Goal: Check status: Check status

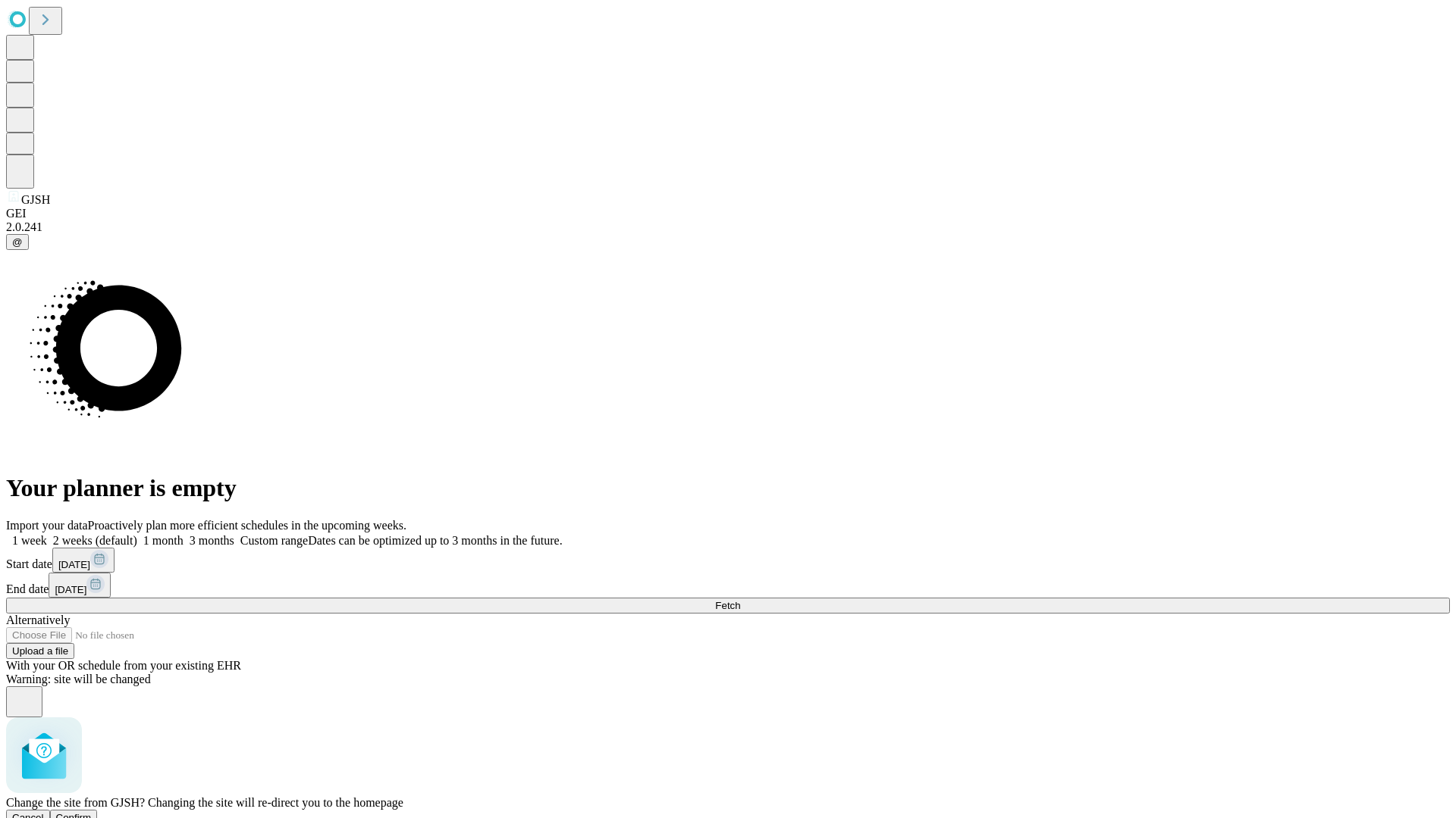
click at [92, 813] on span "Confirm" at bounding box center [74, 818] width 36 height 12
click at [137, 535] on label "2 weeks (default)" at bounding box center [92, 541] width 90 height 12
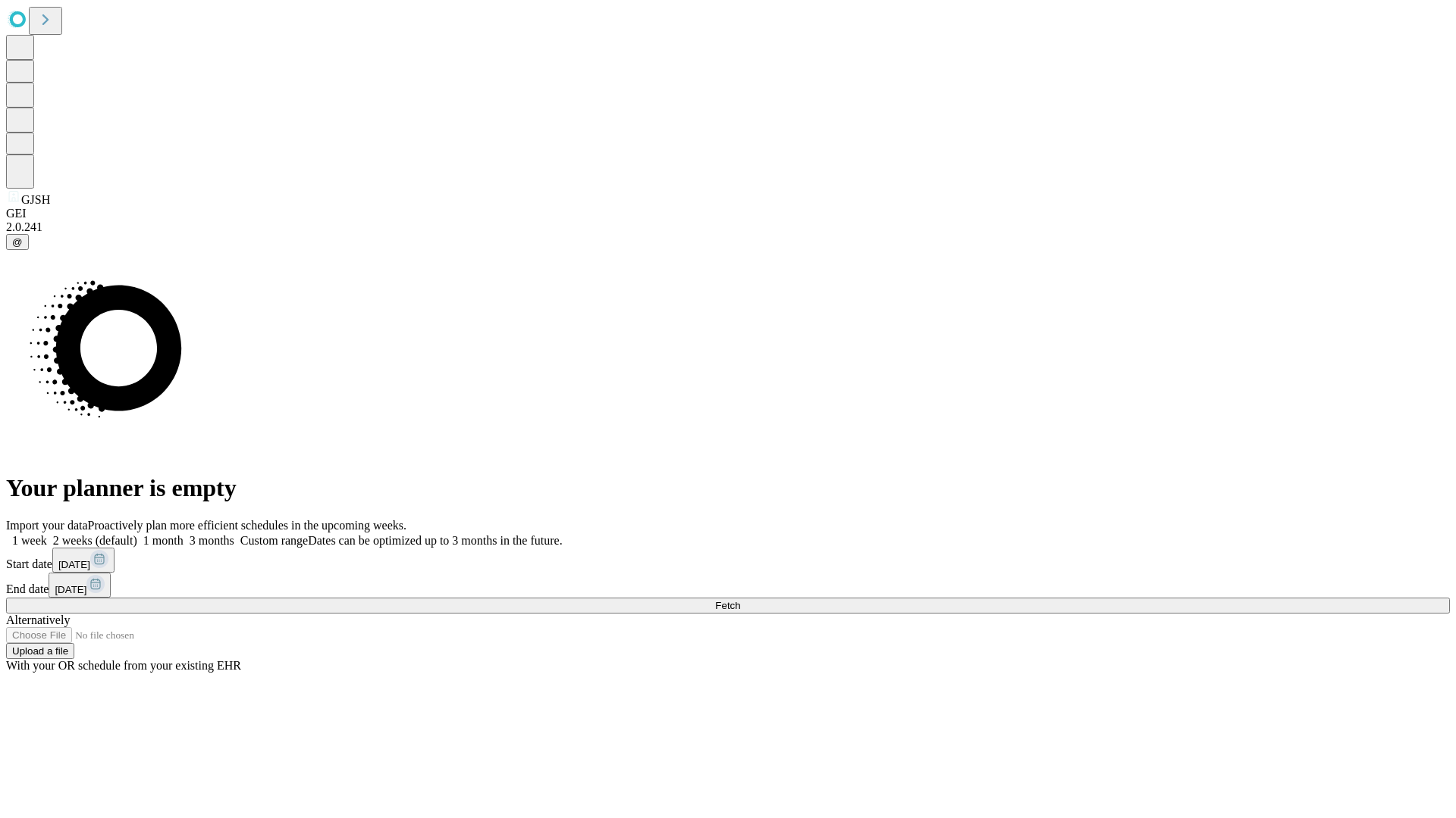
click at [740, 601] on span "Fetch" at bounding box center [728, 606] width 25 height 12
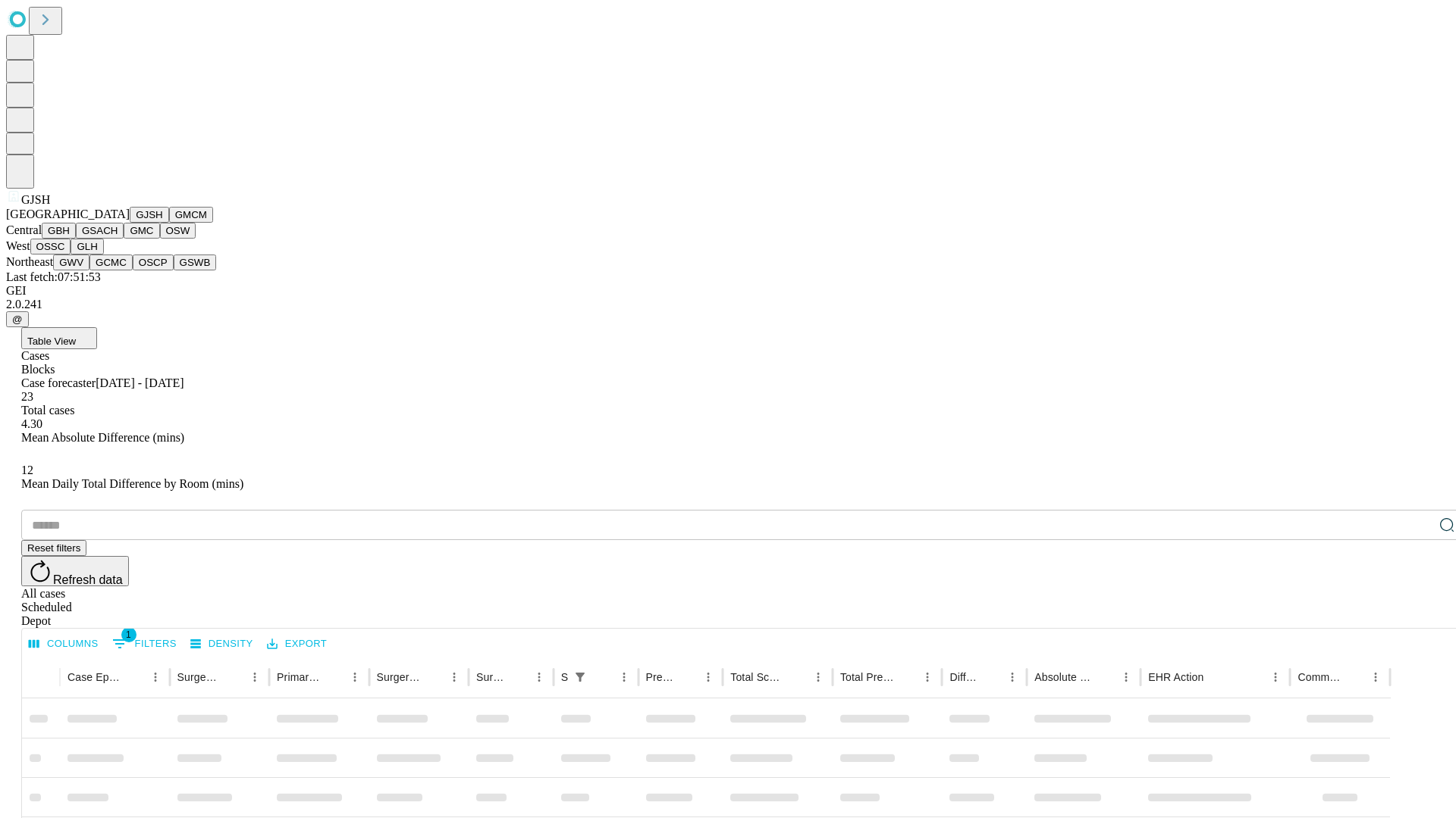
click at [169, 223] on button "GMCM" at bounding box center [191, 215] width 44 height 16
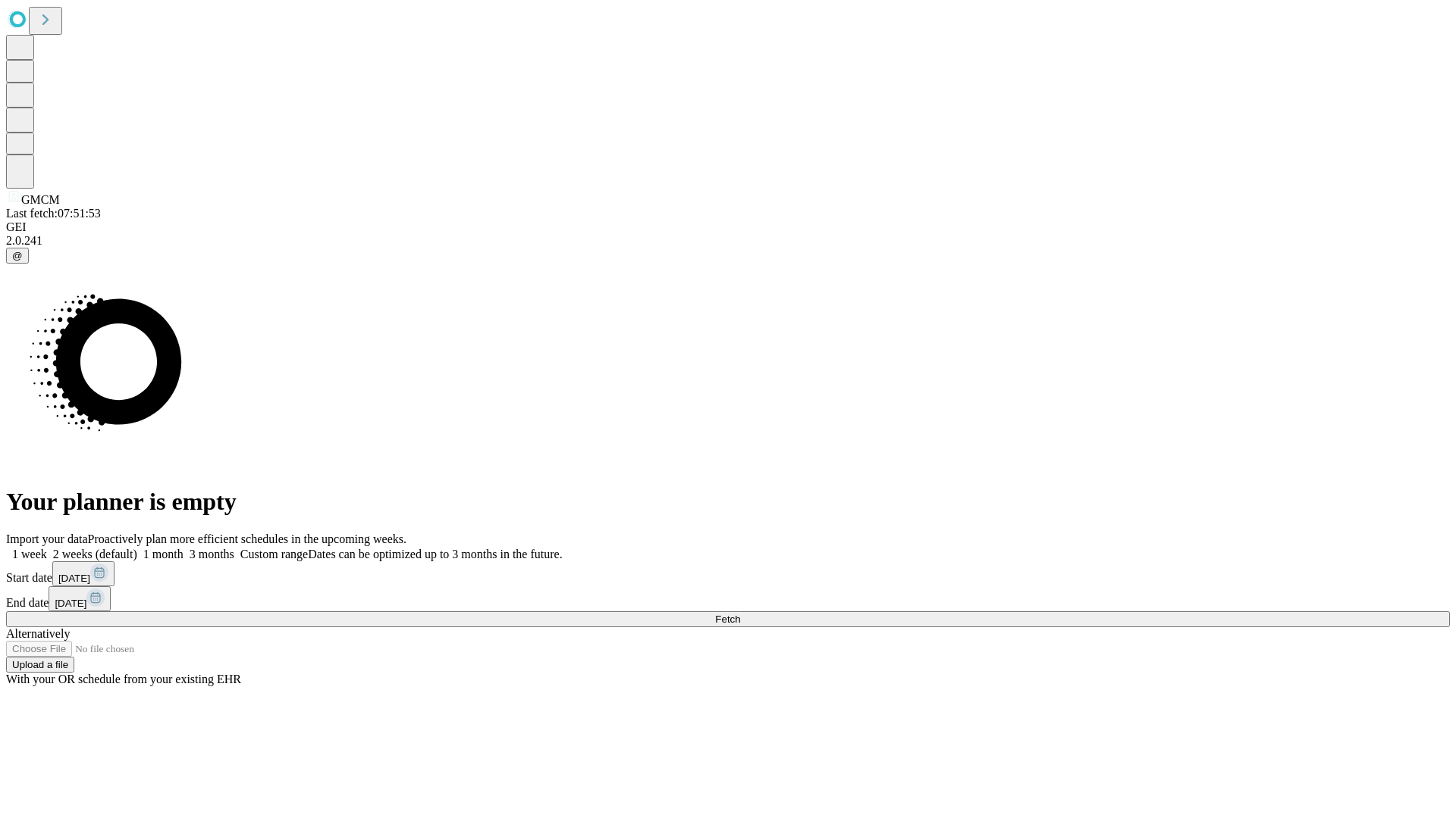
click at [740, 614] on span "Fetch" at bounding box center [728, 619] width 25 height 12
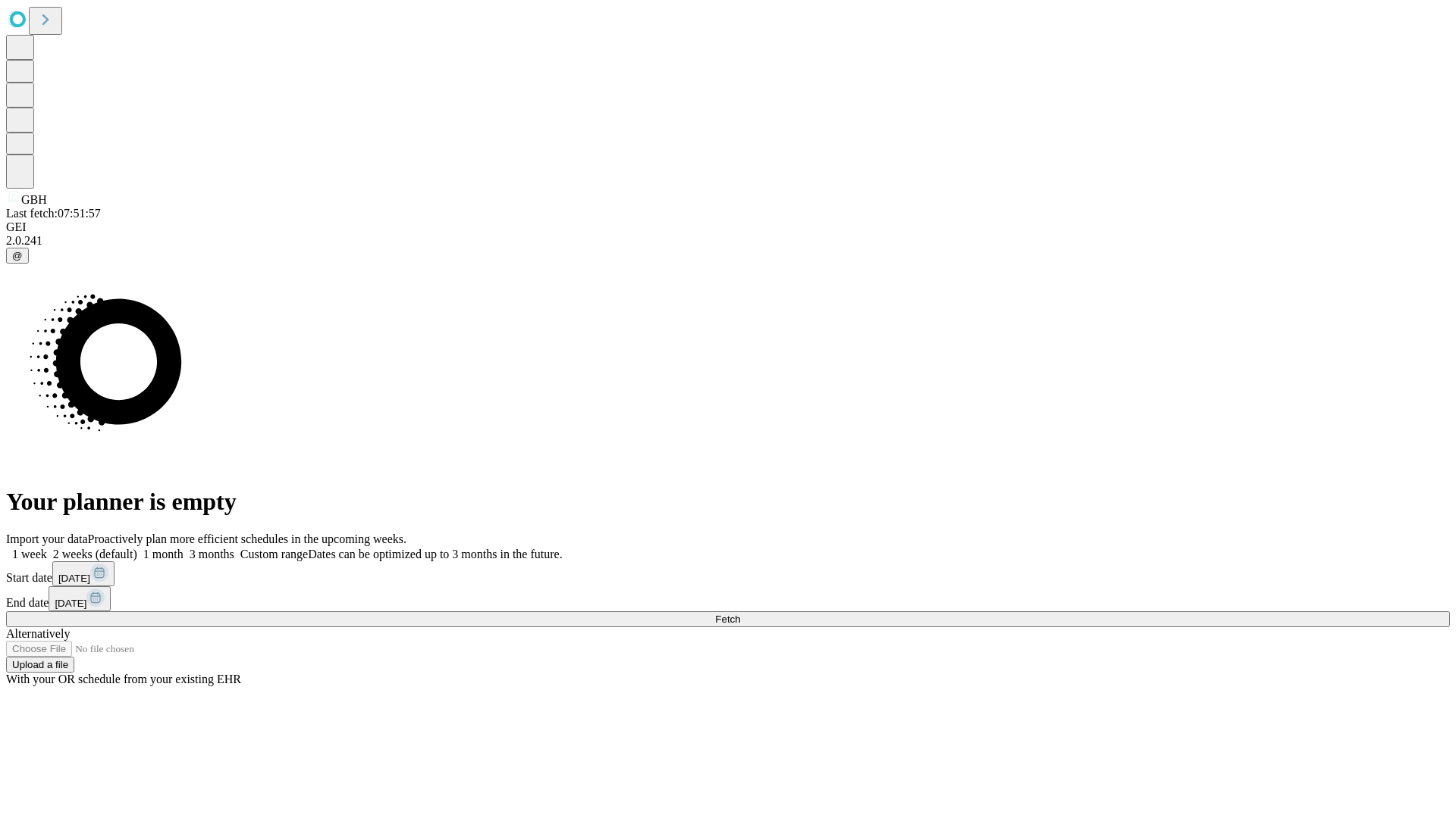
click at [137, 548] on label "2 weeks (default)" at bounding box center [92, 554] width 90 height 12
click at [740, 614] on span "Fetch" at bounding box center [728, 619] width 25 height 12
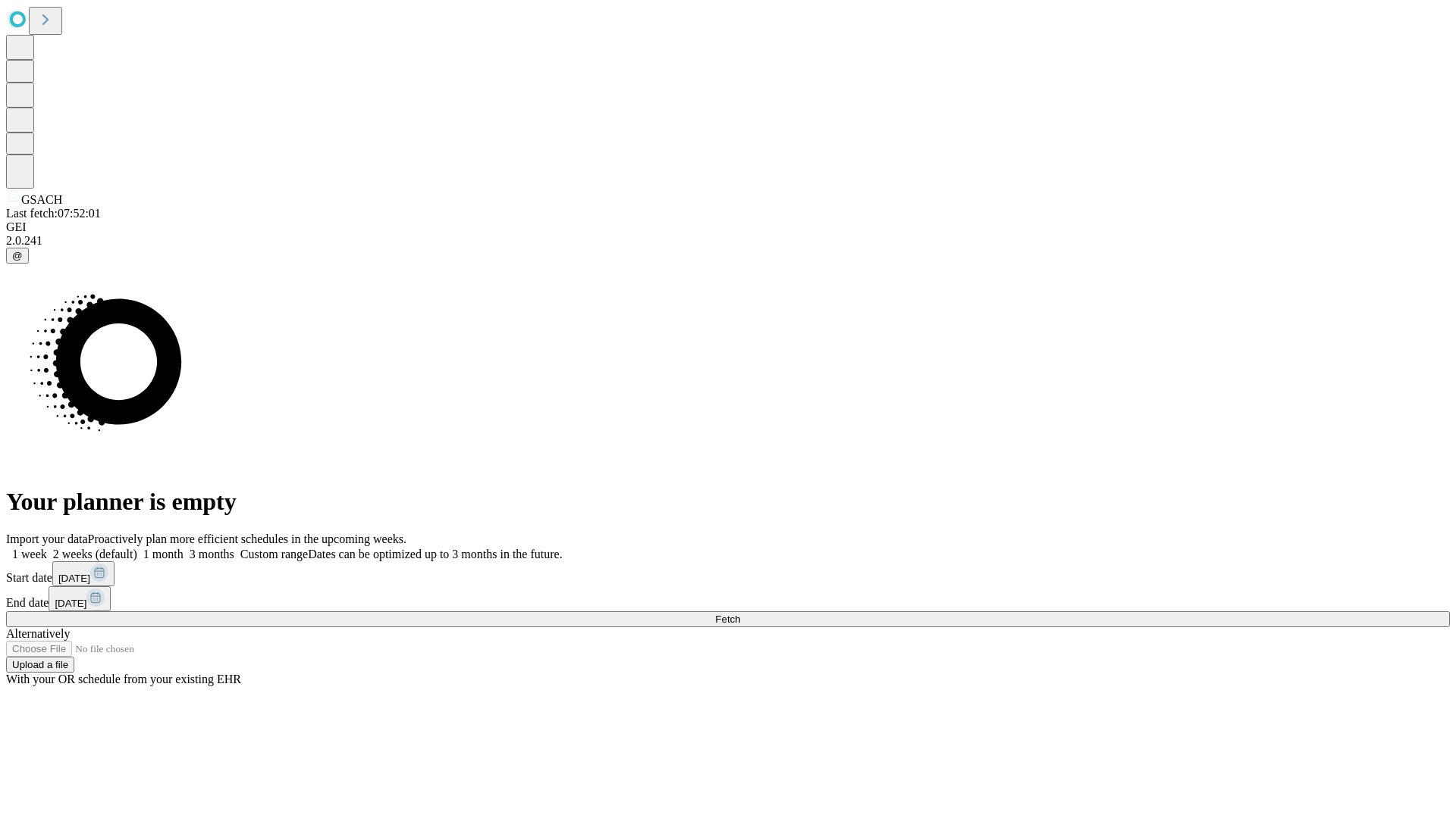
click at [137, 548] on label "2 weeks (default)" at bounding box center [92, 554] width 90 height 12
click at [740, 614] on span "Fetch" at bounding box center [728, 619] width 25 height 12
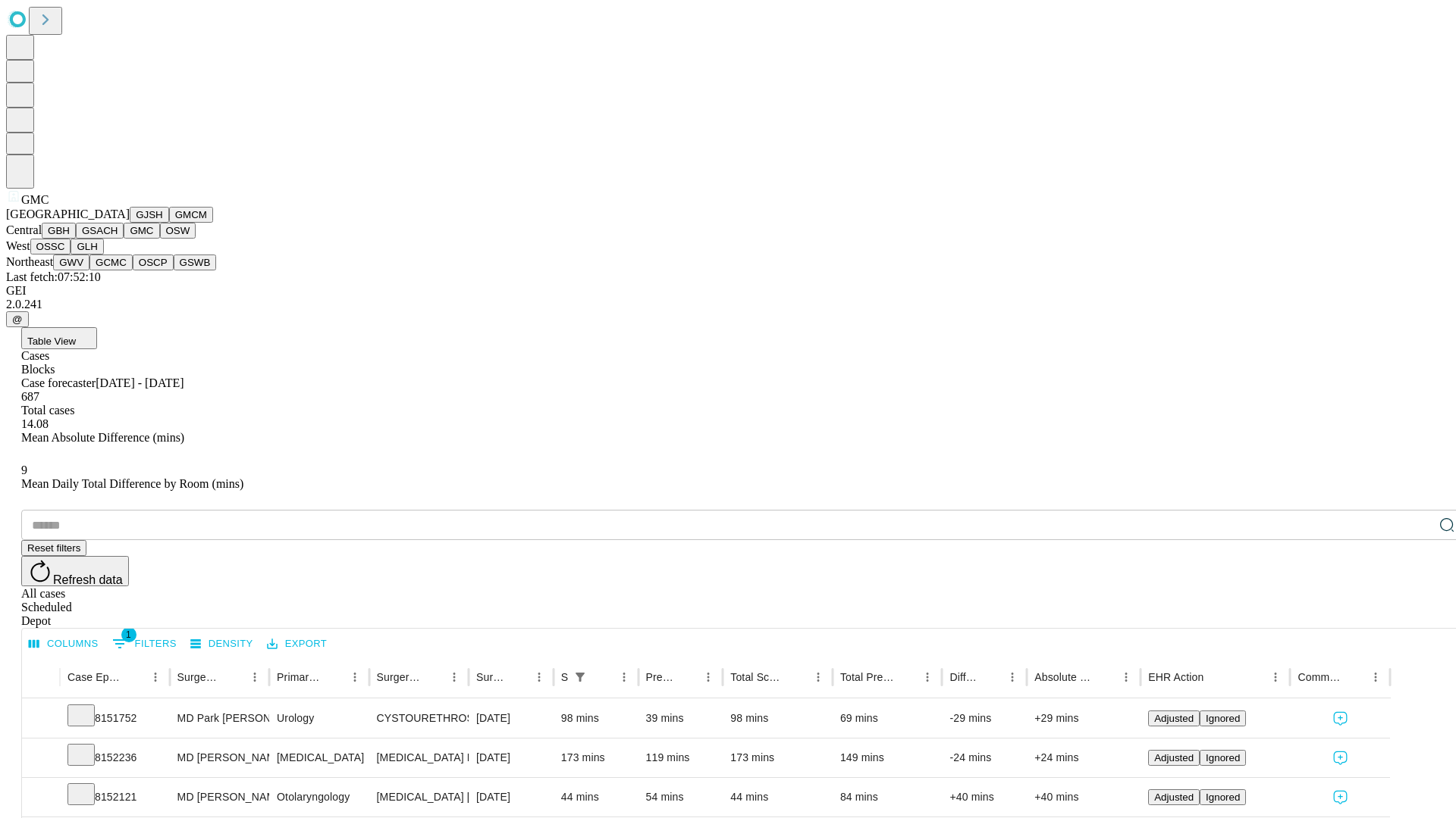
click at [160, 239] on button "OSW" at bounding box center [177, 231] width 37 height 16
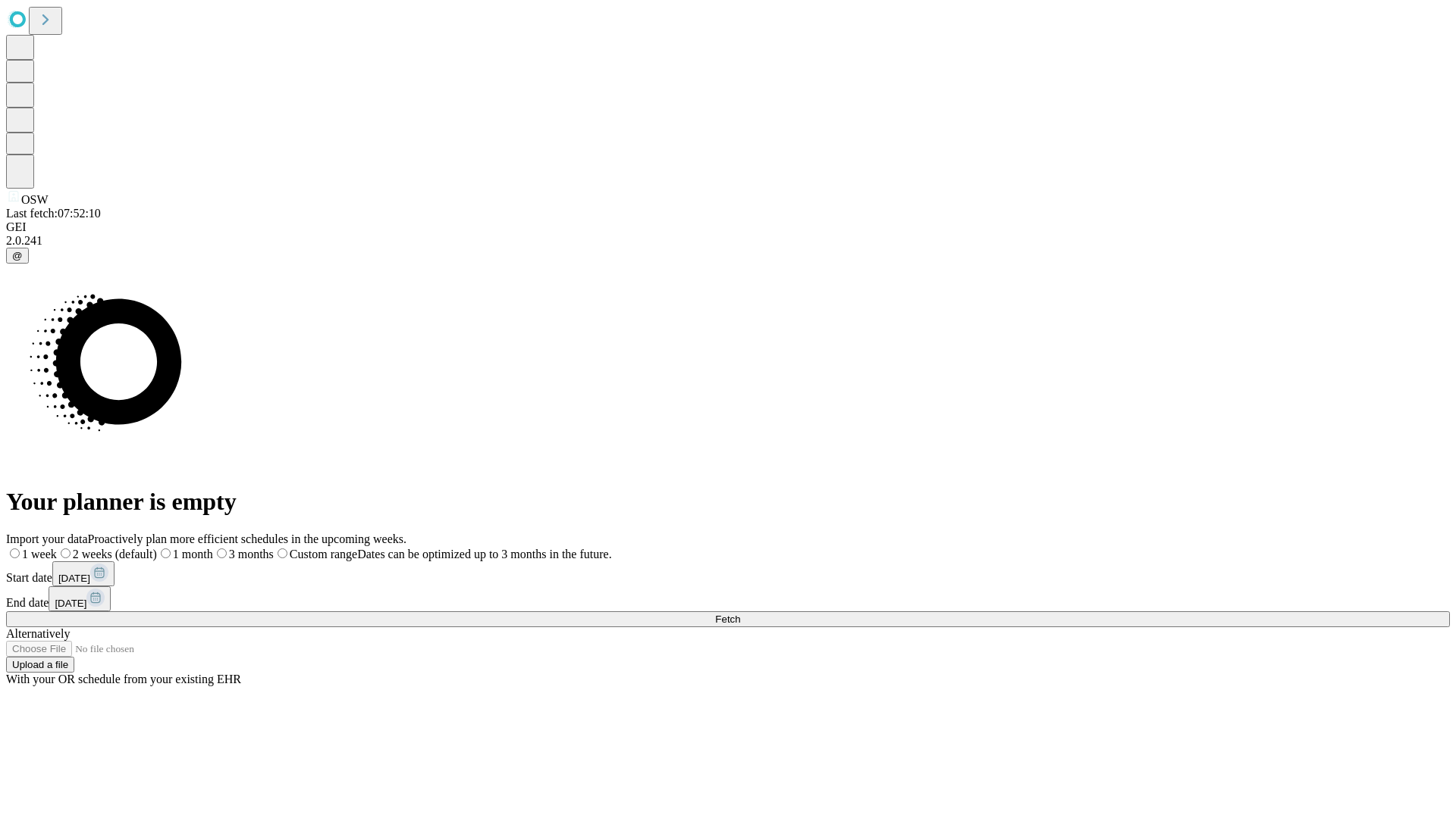
click at [157, 548] on label "2 weeks (default)" at bounding box center [107, 554] width 100 height 12
click at [740, 614] on span "Fetch" at bounding box center [728, 619] width 25 height 12
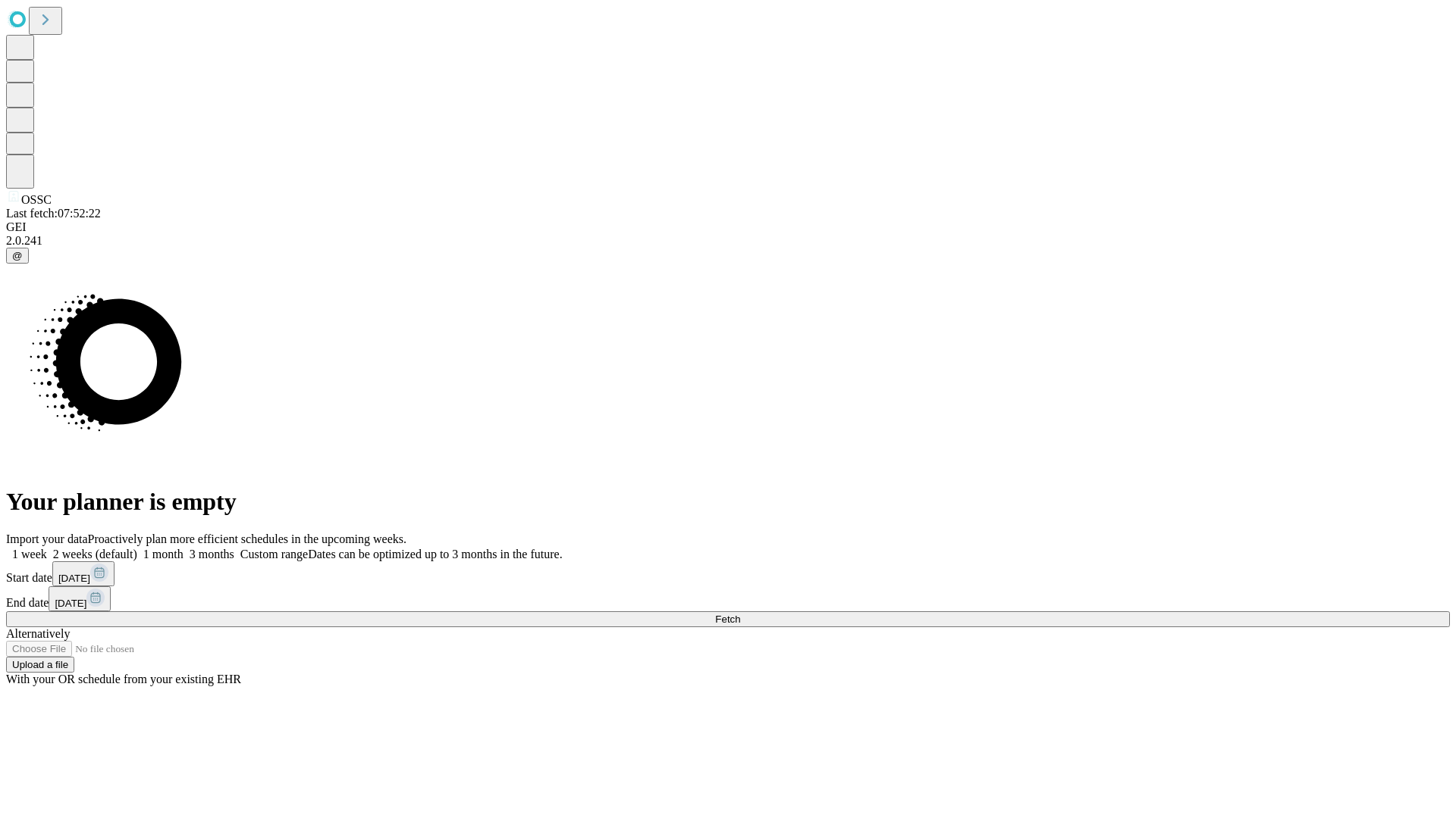
click at [137, 548] on label "2 weeks (default)" at bounding box center [92, 554] width 90 height 12
click at [740, 614] on span "Fetch" at bounding box center [728, 619] width 25 height 12
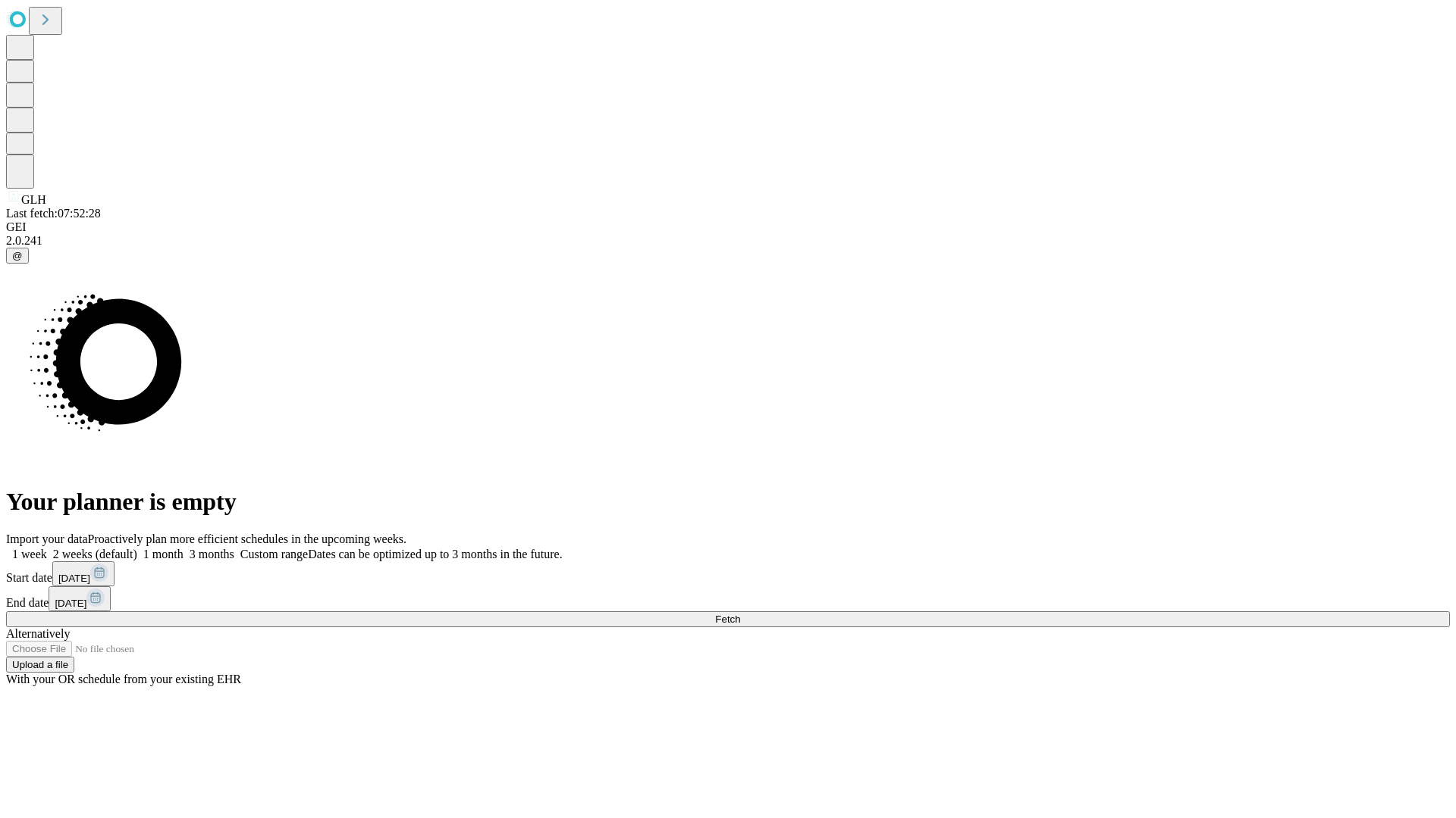
click at [137, 548] on label "2 weeks (default)" at bounding box center [92, 554] width 90 height 12
click at [740, 614] on span "Fetch" at bounding box center [728, 619] width 25 height 12
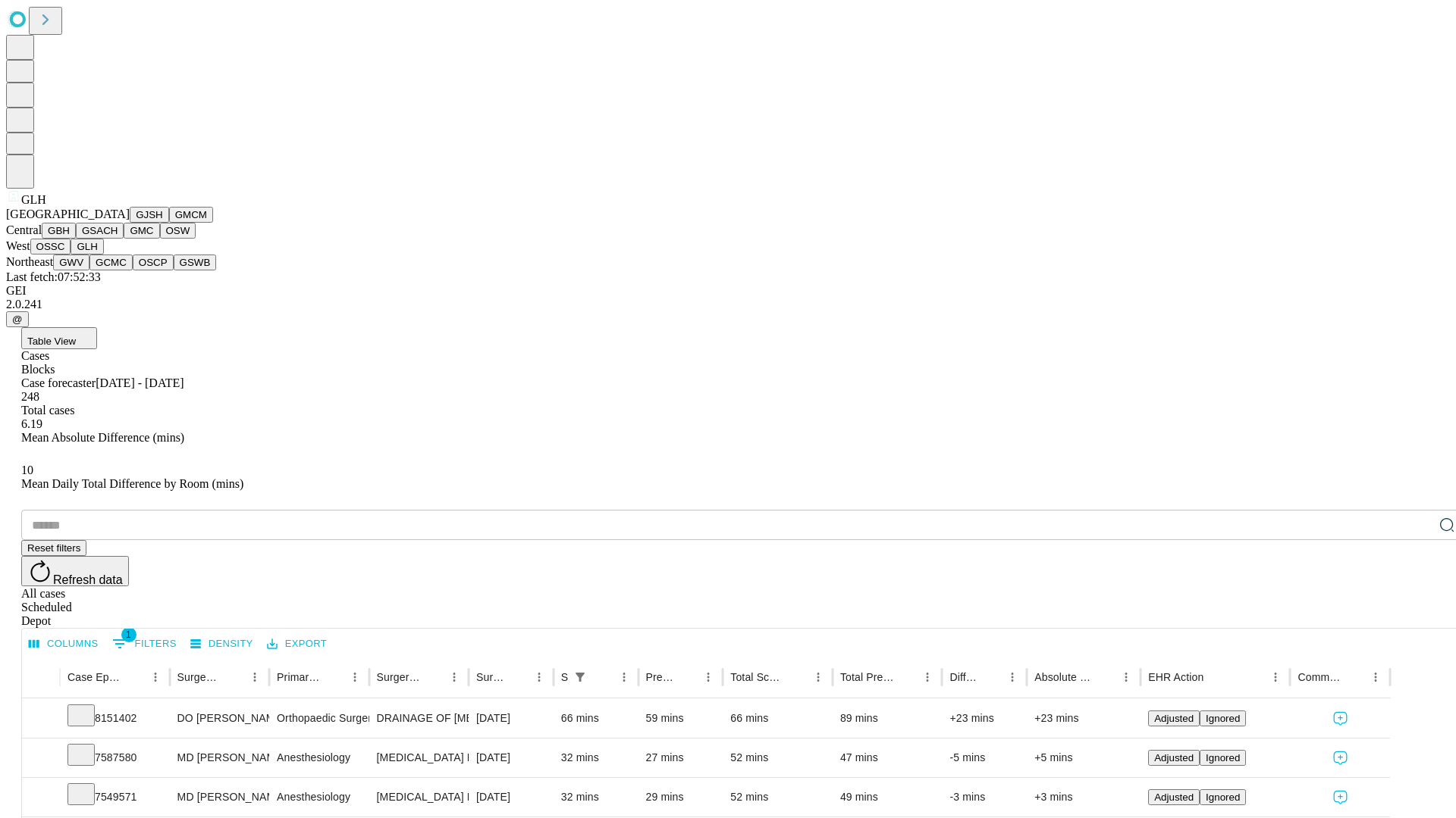
click at [89, 271] on button "GWV" at bounding box center [71, 263] width 37 height 16
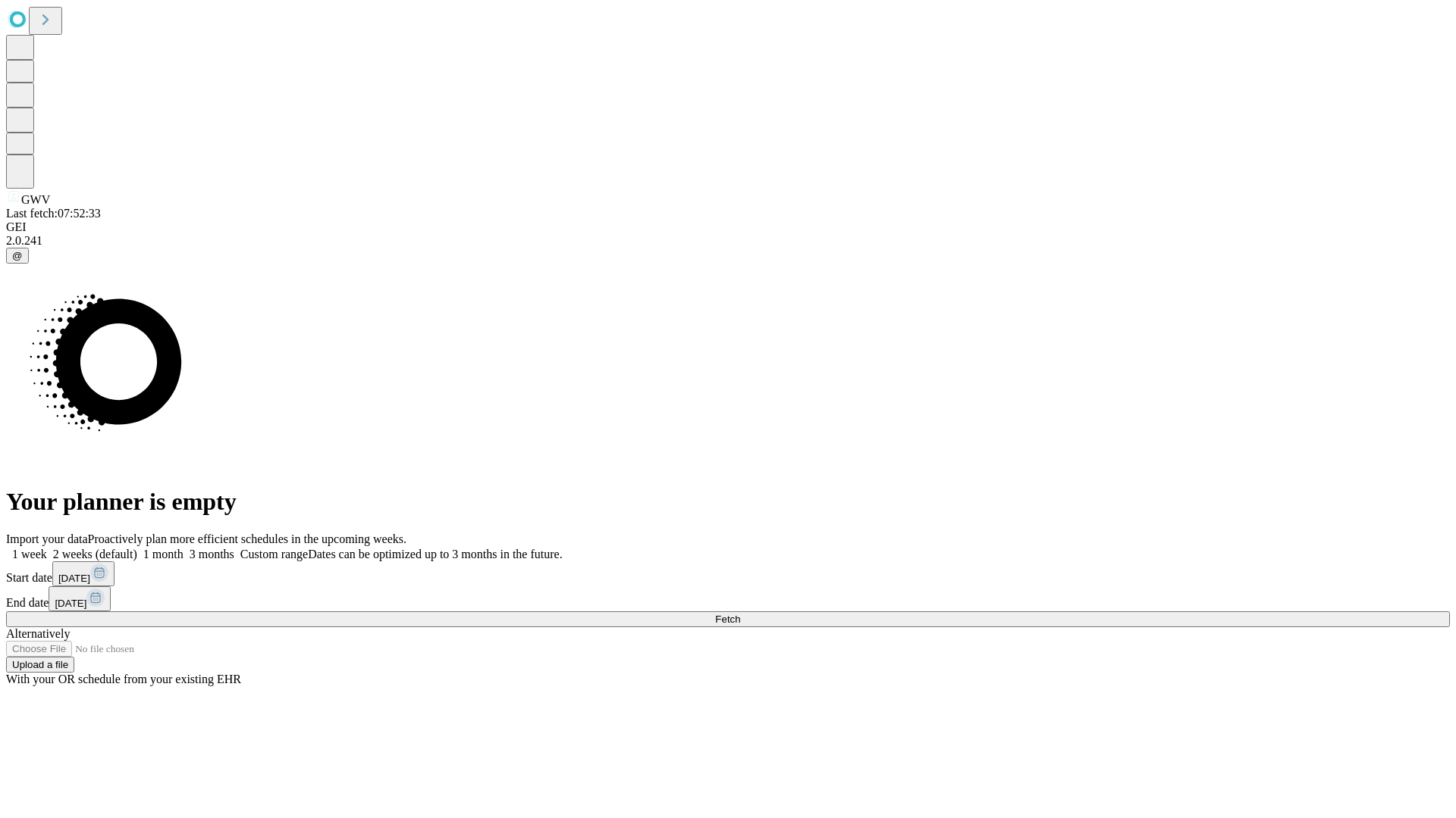
click at [137, 548] on label "2 weeks (default)" at bounding box center [92, 554] width 90 height 12
click at [740, 614] on span "Fetch" at bounding box center [728, 619] width 25 height 12
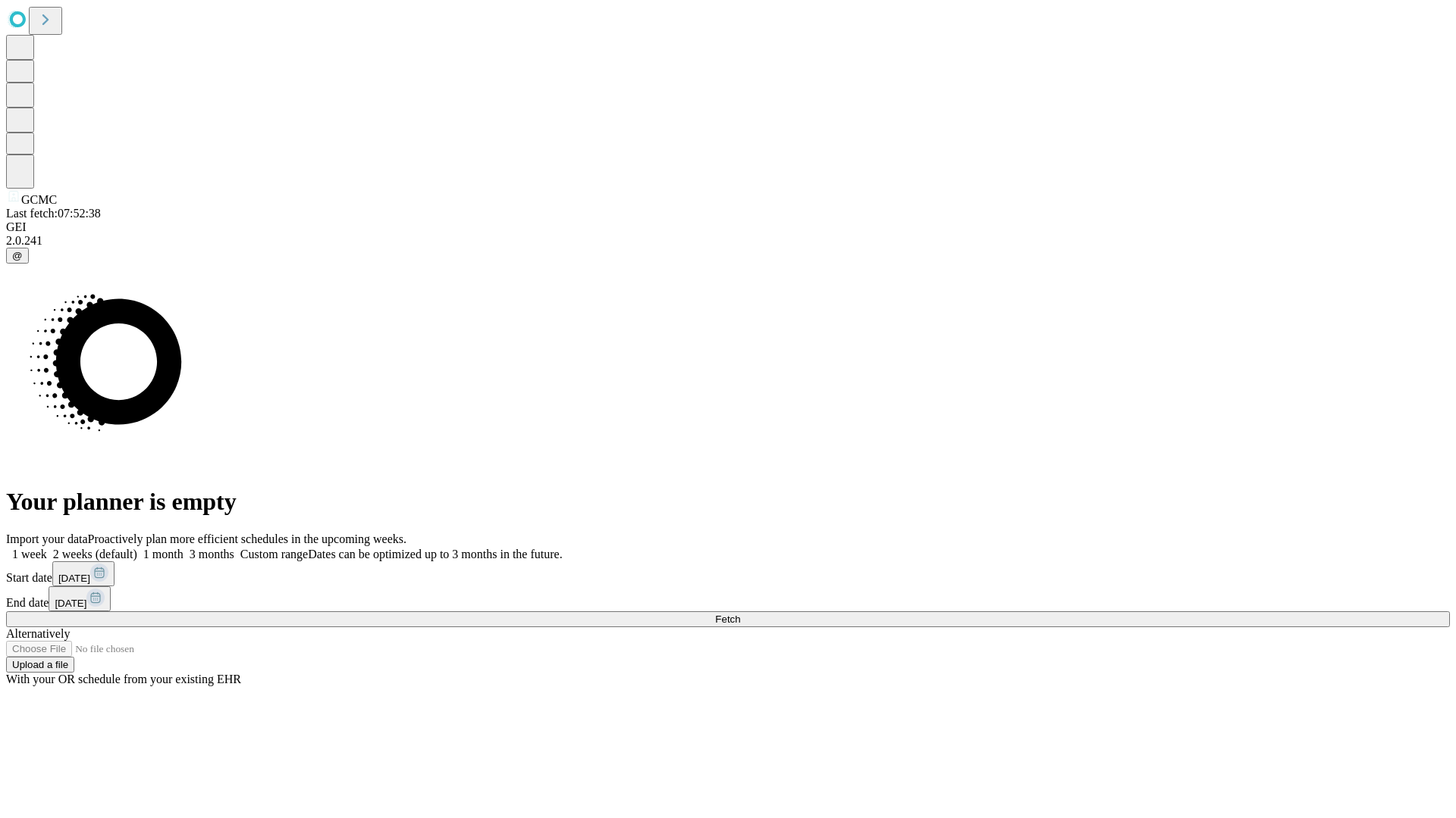
click at [740, 614] on span "Fetch" at bounding box center [728, 619] width 25 height 12
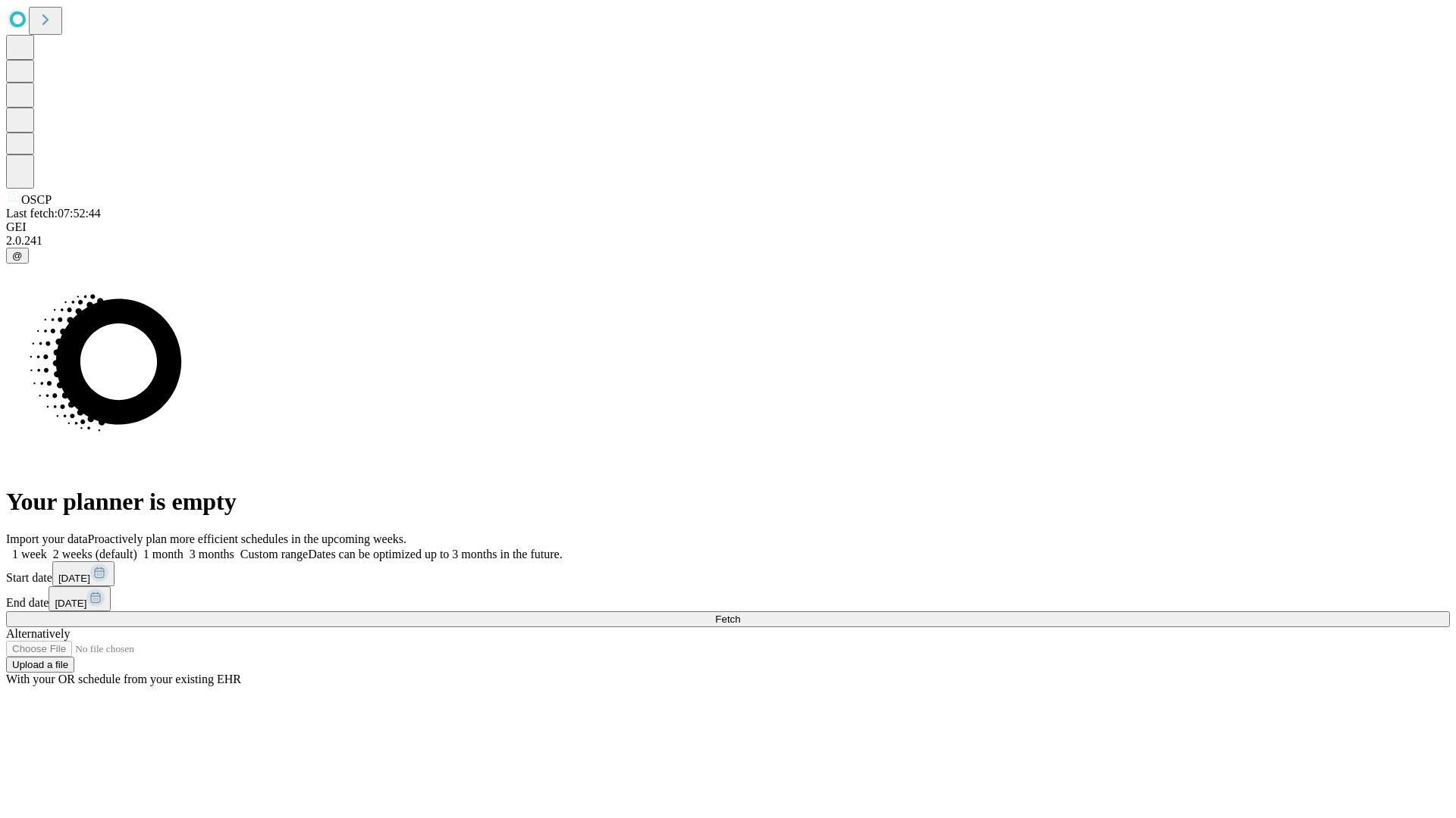
click at [137, 548] on label "2 weeks (default)" at bounding box center [92, 554] width 90 height 12
click at [740, 614] on span "Fetch" at bounding box center [728, 619] width 25 height 12
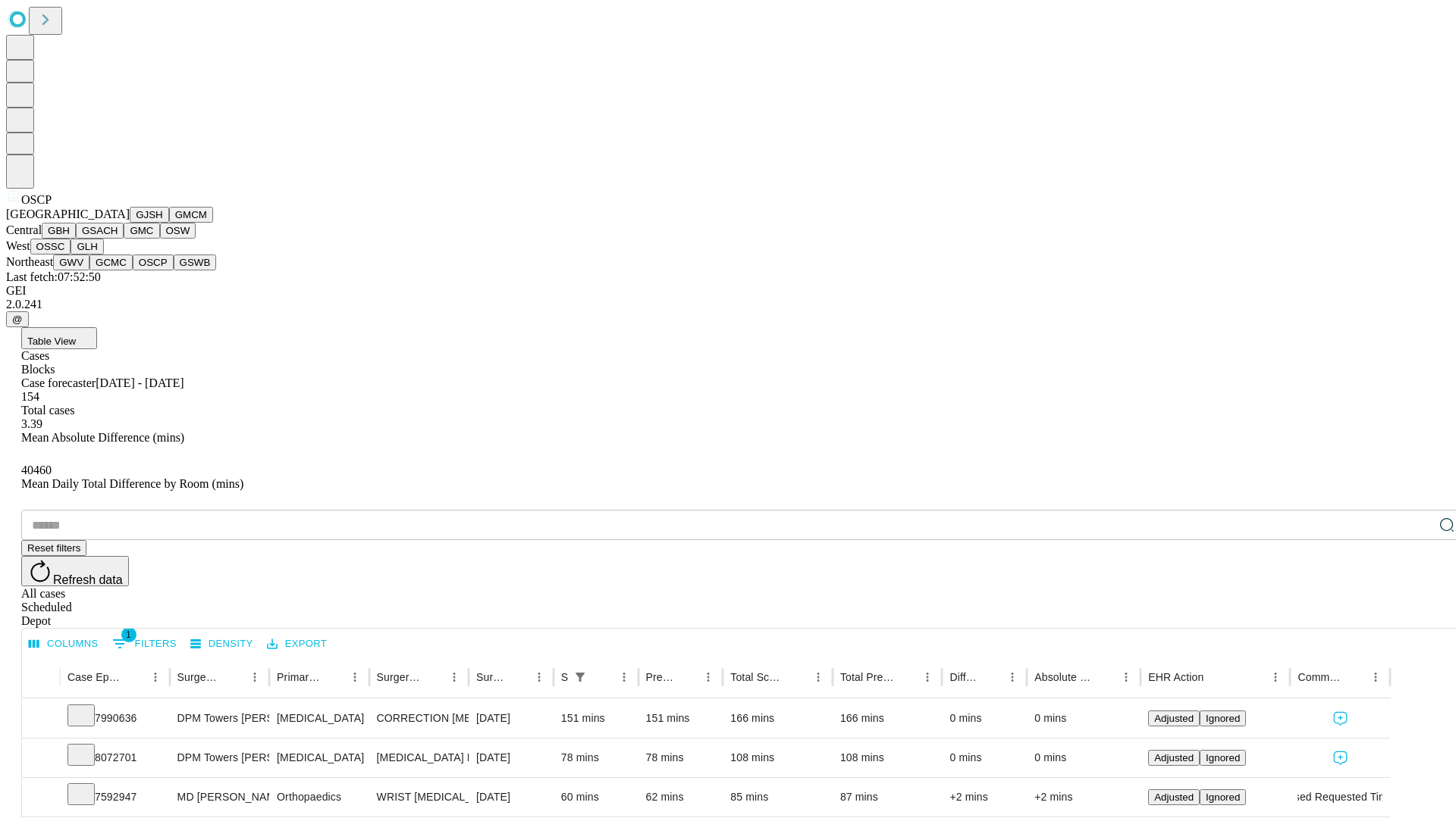
click at [174, 271] on button "GSWB" at bounding box center [195, 263] width 43 height 16
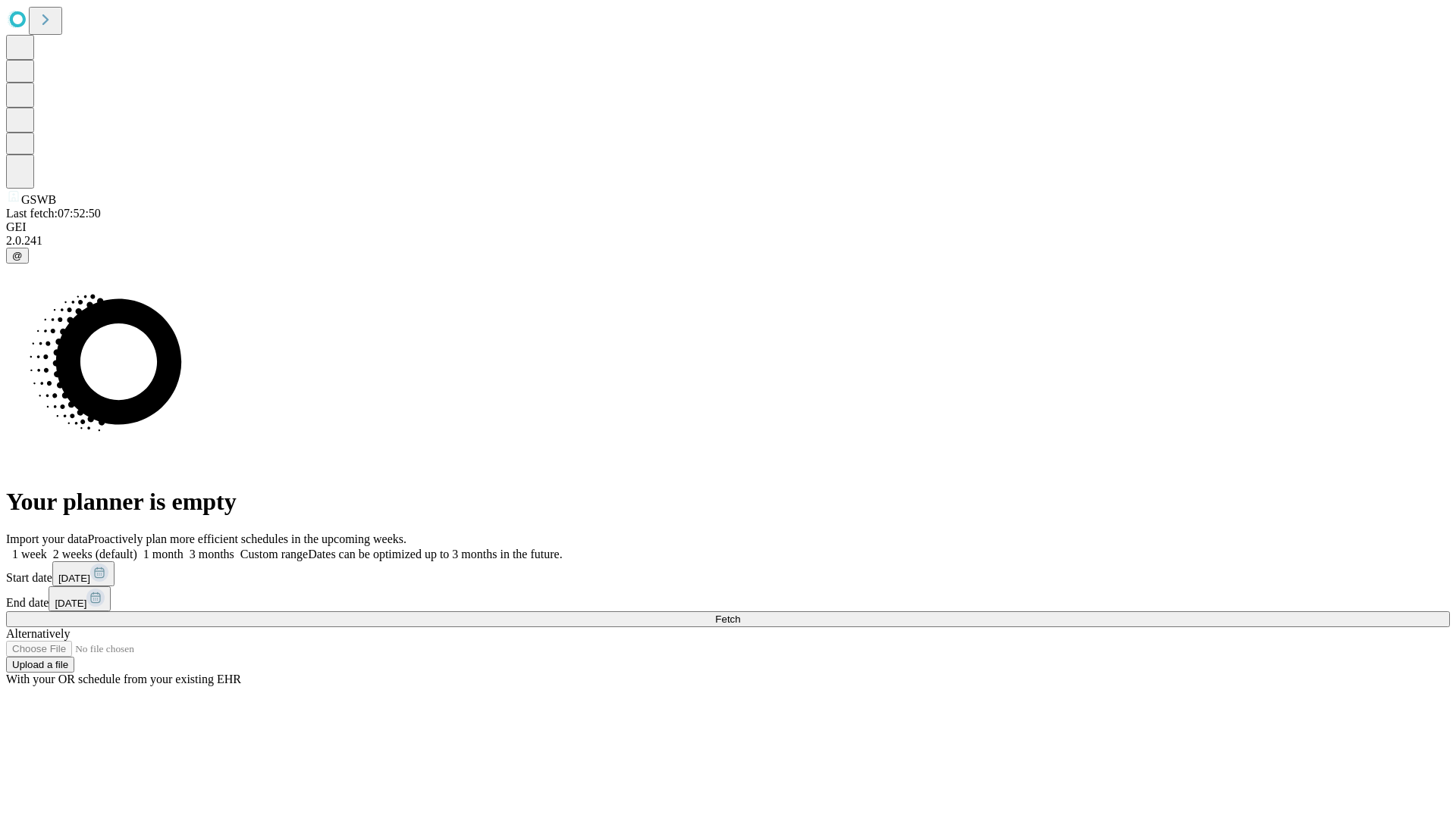
click at [137, 548] on label "2 weeks (default)" at bounding box center [92, 554] width 90 height 12
click at [740, 614] on span "Fetch" at bounding box center [728, 619] width 25 height 12
